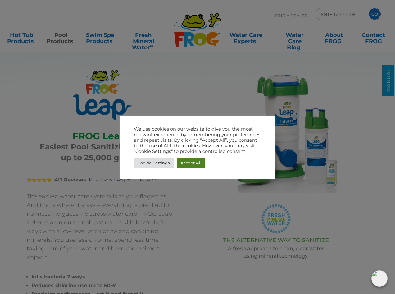
click at [199, 162] on link "Accept All" at bounding box center [191, 163] width 29 height 10
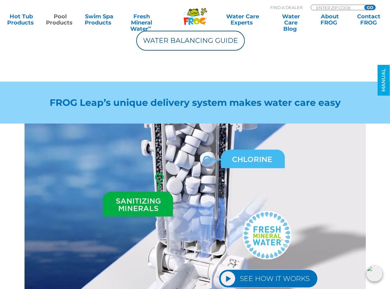
scroll to position [652, 0]
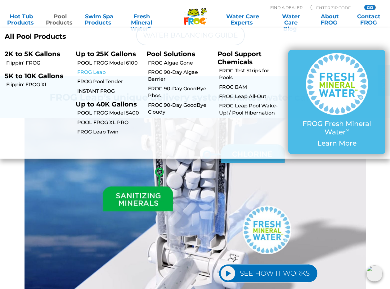
click at [95, 72] on link "FROG Leap" at bounding box center [109, 72] width 65 height 7
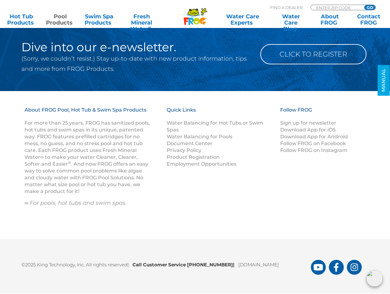
scroll to position [3212, 0]
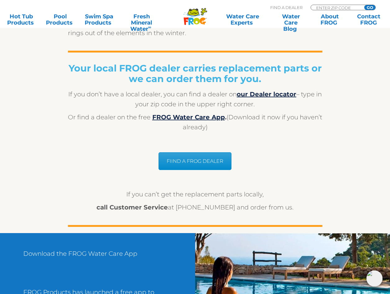
scroll to position [528, 0]
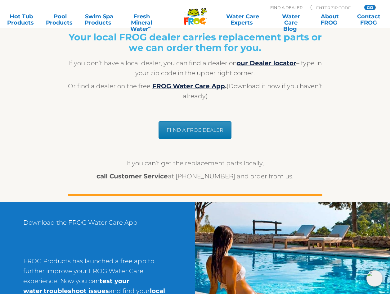
click at [216, 131] on link "FIIND A FROG DEALER" at bounding box center [195, 130] width 73 height 18
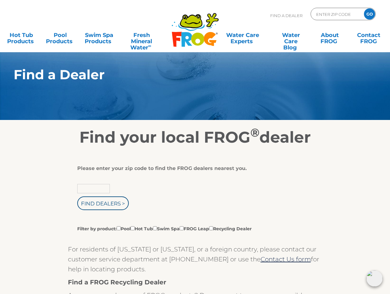
click at [99, 192] on input "text" at bounding box center [93, 188] width 33 height 9
type input "08812"
click at [77, 196] on input "Find Dealers >" at bounding box center [103, 203] width 52 height 14
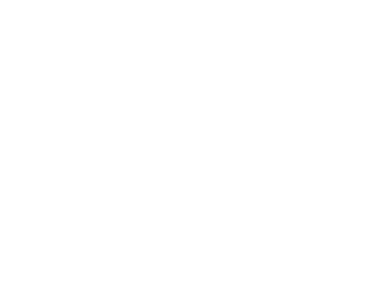
click at [0, 0] on html at bounding box center [0, 0] width 0 height 0
